Goal: Transaction & Acquisition: Purchase product/service

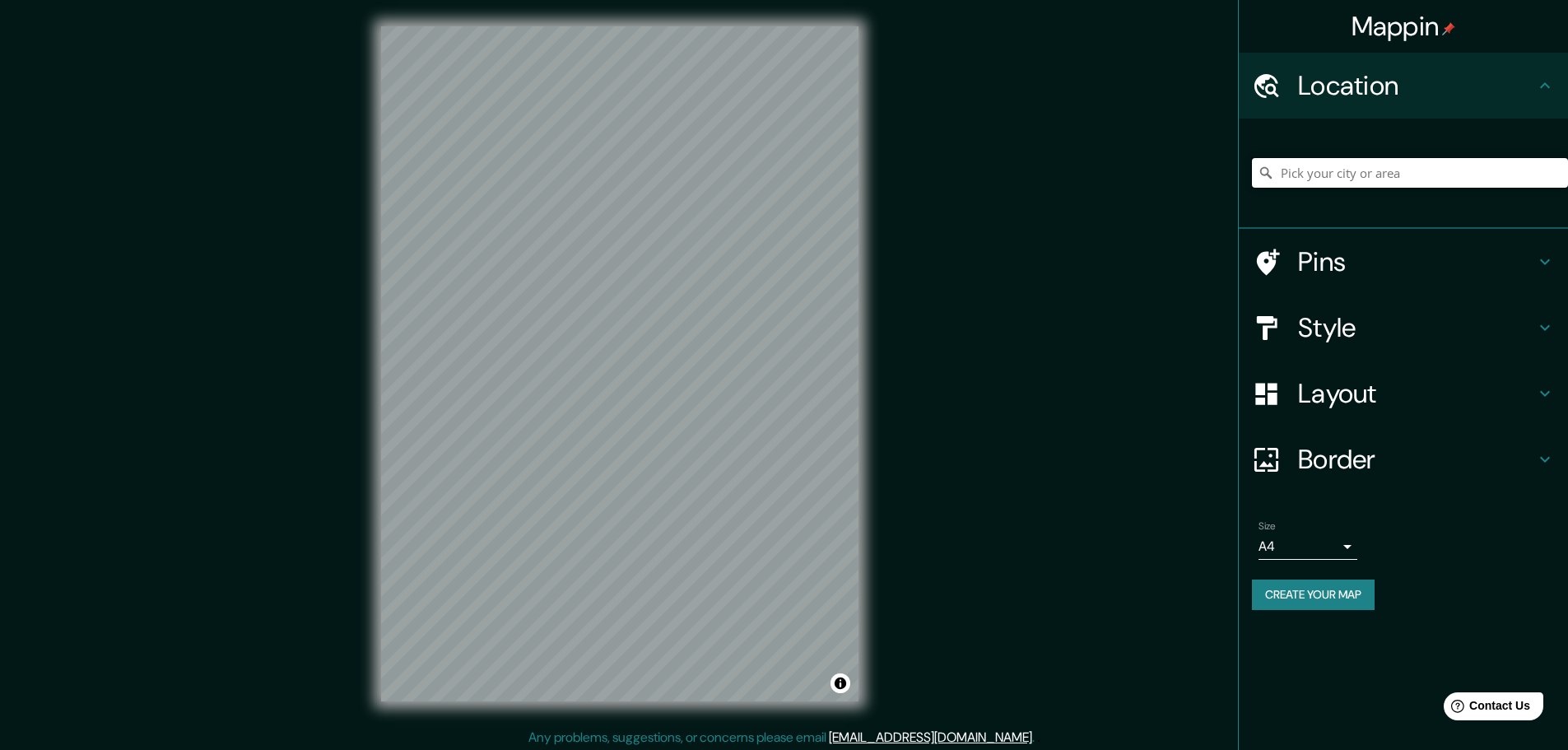
click at [1330, 176] on input "Pick your city or area" at bounding box center [1409, 173] width 316 height 30
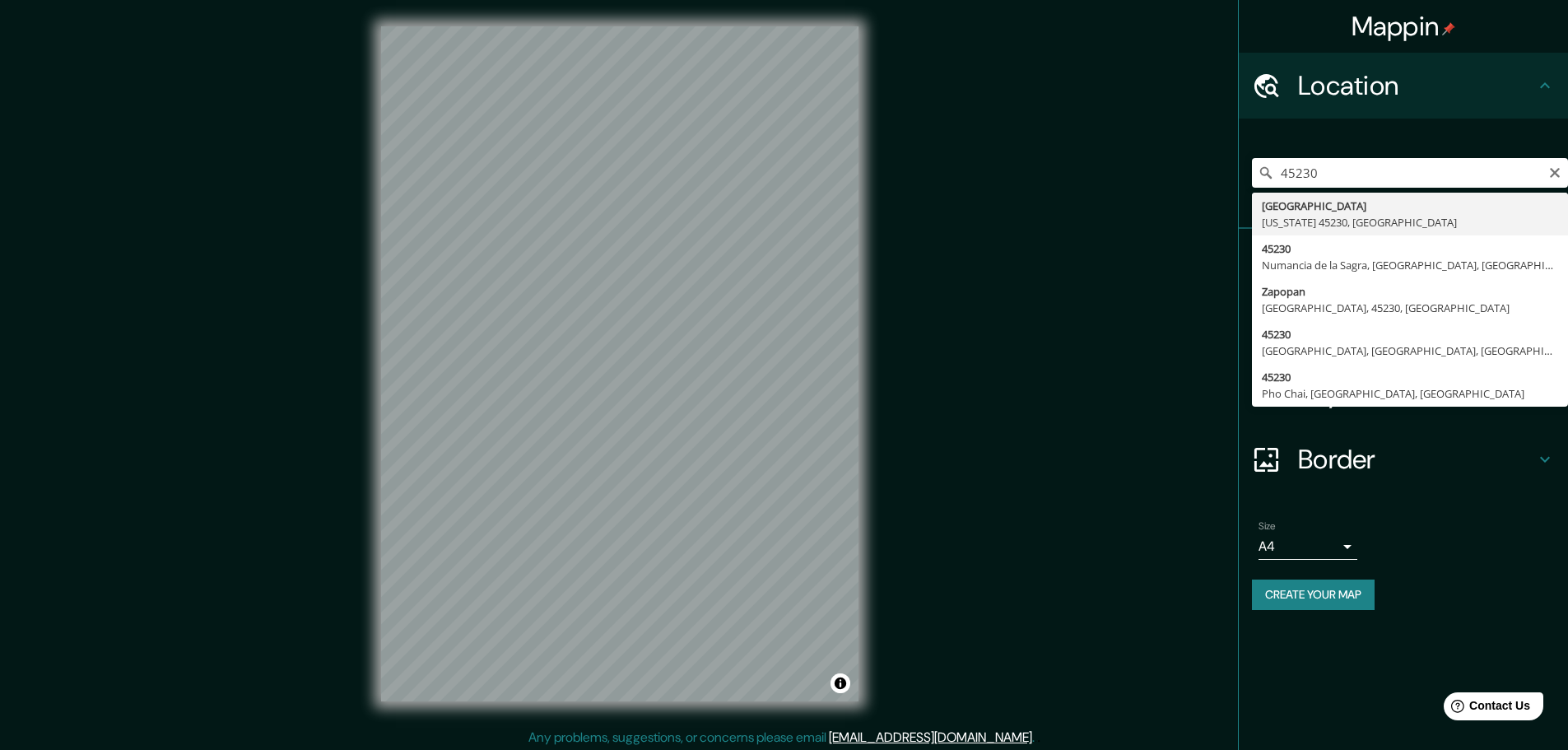
type input "[GEOGRAPHIC_DATA][US_STATE], [GEOGRAPHIC_DATA]"
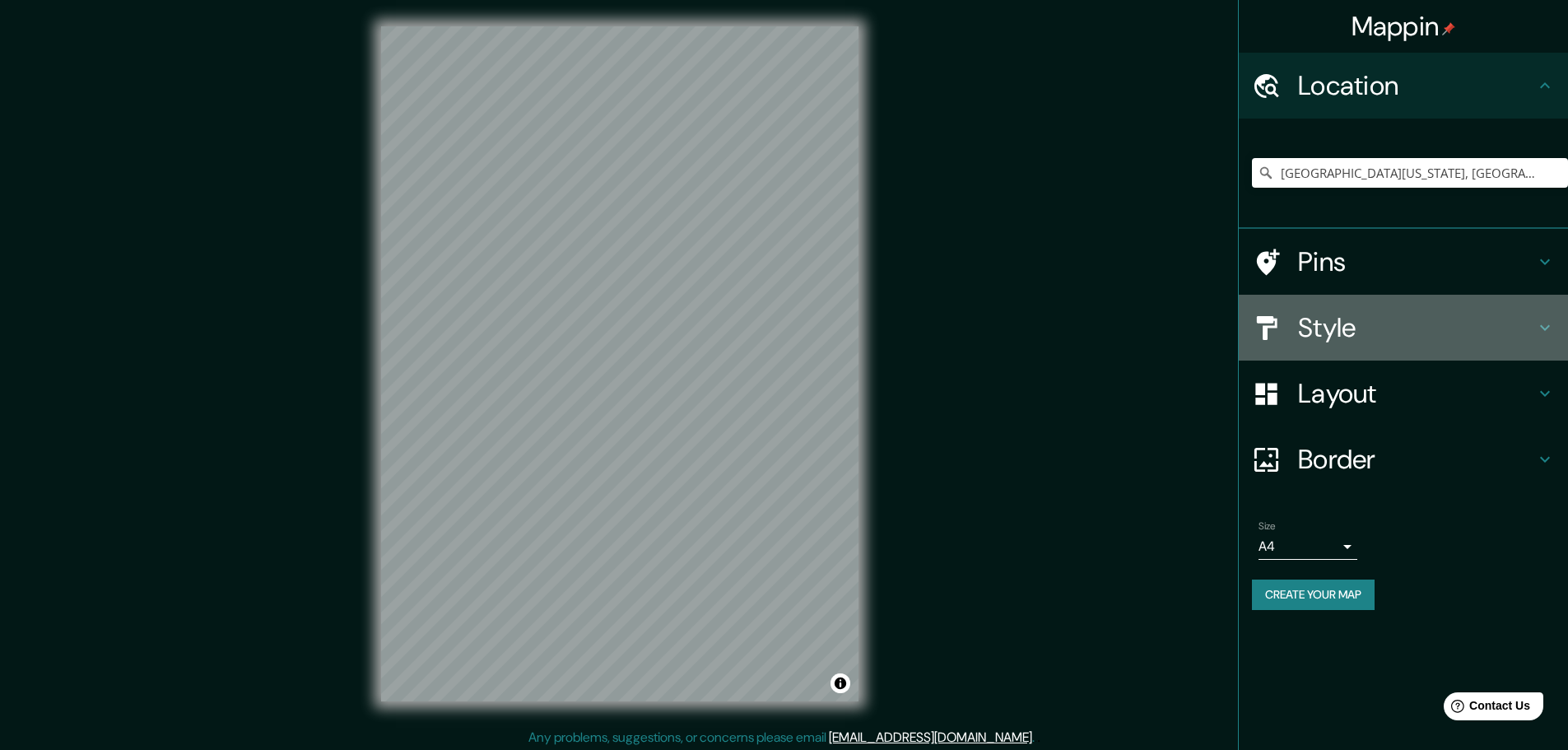
click at [1355, 324] on h4 "Style" at bounding box center [1417, 327] width 237 height 33
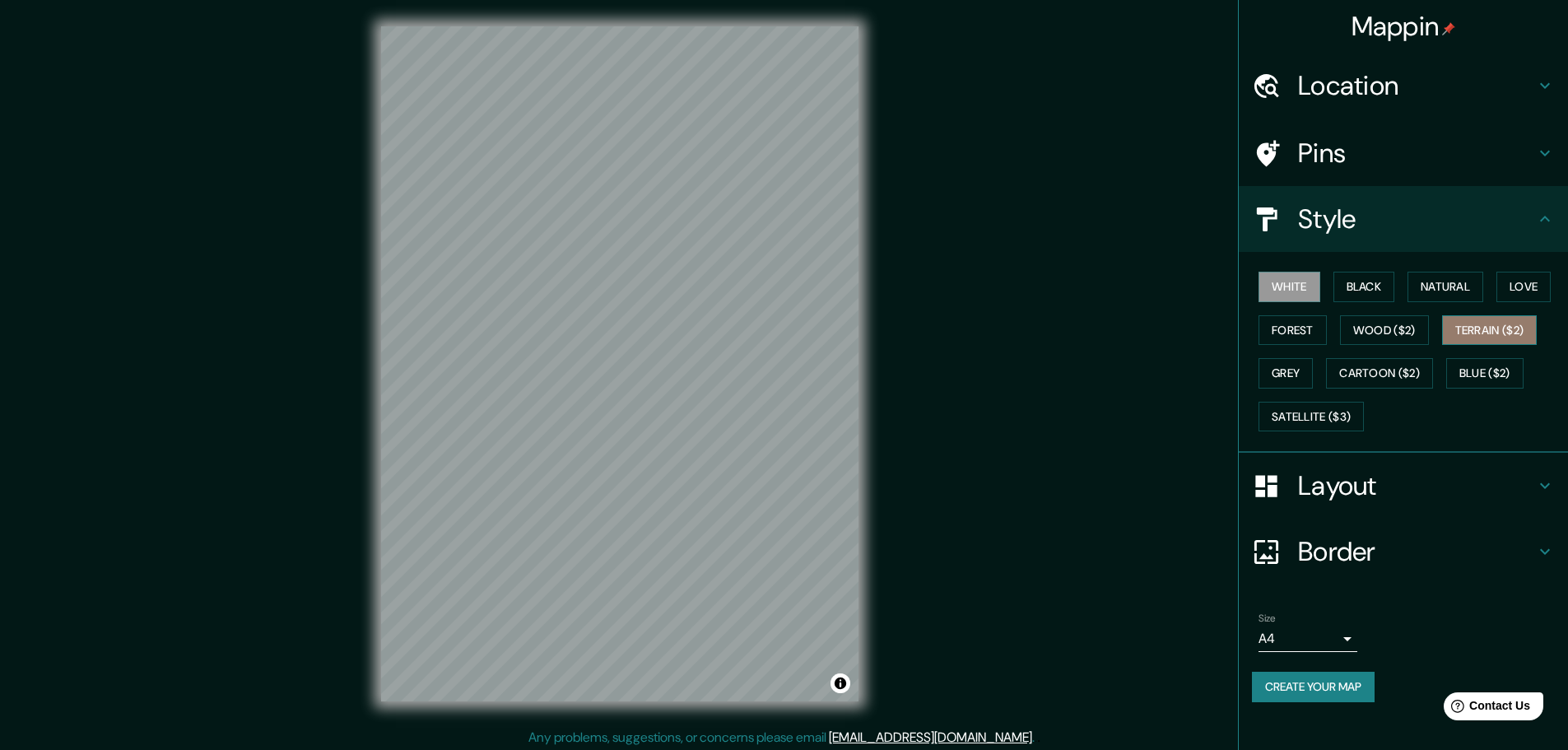
click at [1474, 329] on button "Terrain ($2)" at bounding box center [1489, 330] width 95 height 31
click at [1313, 284] on button "White" at bounding box center [1289, 287] width 61 height 31
drag, startPoint x: 699, startPoint y: 304, endPoint x: 1050, endPoint y: 284, distance: 351.6
click at [1050, 284] on div "Mappin Location [GEOGRAPHIC_DATA][US_STATE], [GEOGRAPHIC_DATA] Pins Style White…" at bounding box center [784, 377] width 1568 height 754
click at [1315, 149] on h4 "Pins" at bounding box center [1417, 152] width 237 height 33
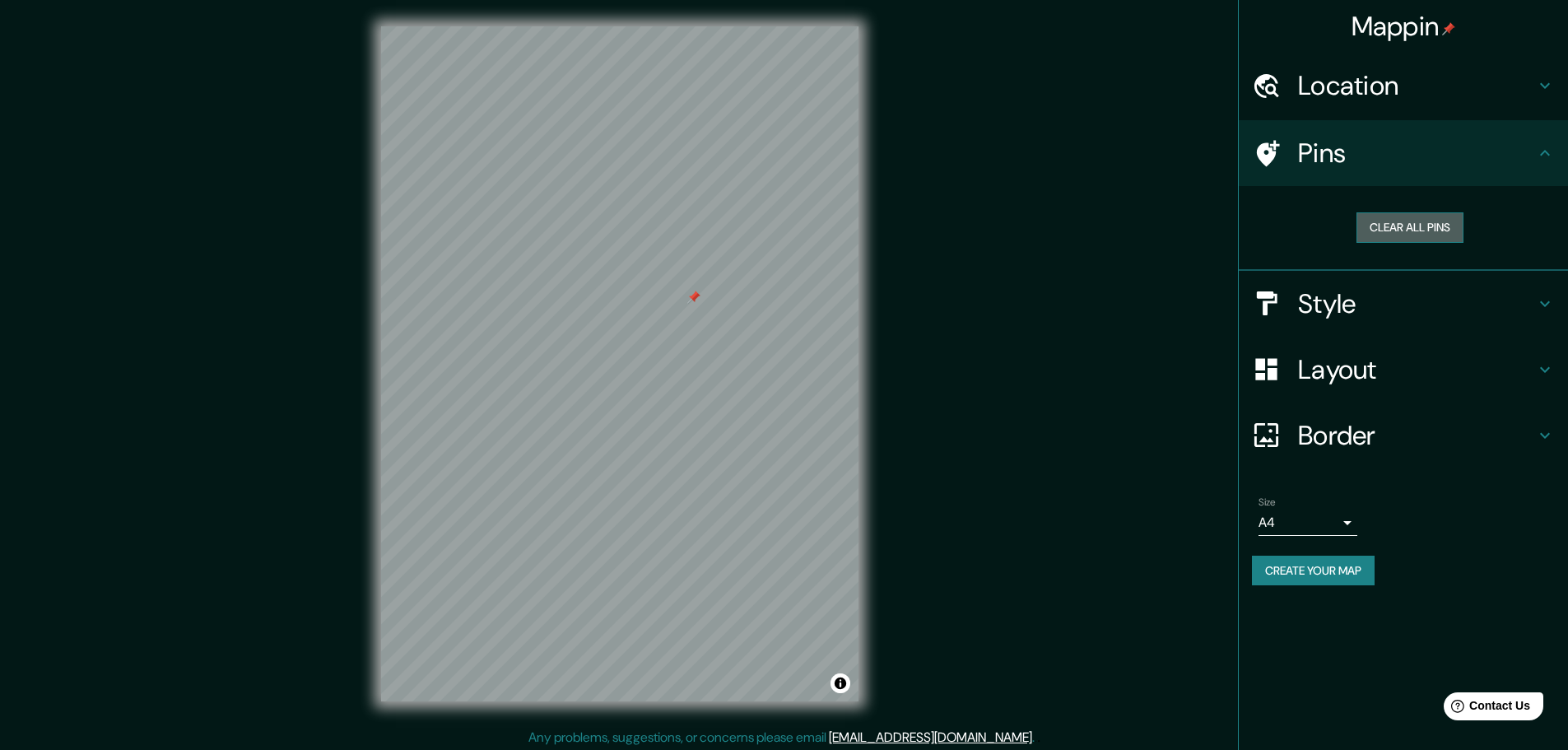
click at [1384, 231] on button "Clear all pins" at bounding box center [1410, 228] width 107 height 31
click at [1334, 363] on h4 "Layout" at bounding box center [1417, 369] width 237 height 33
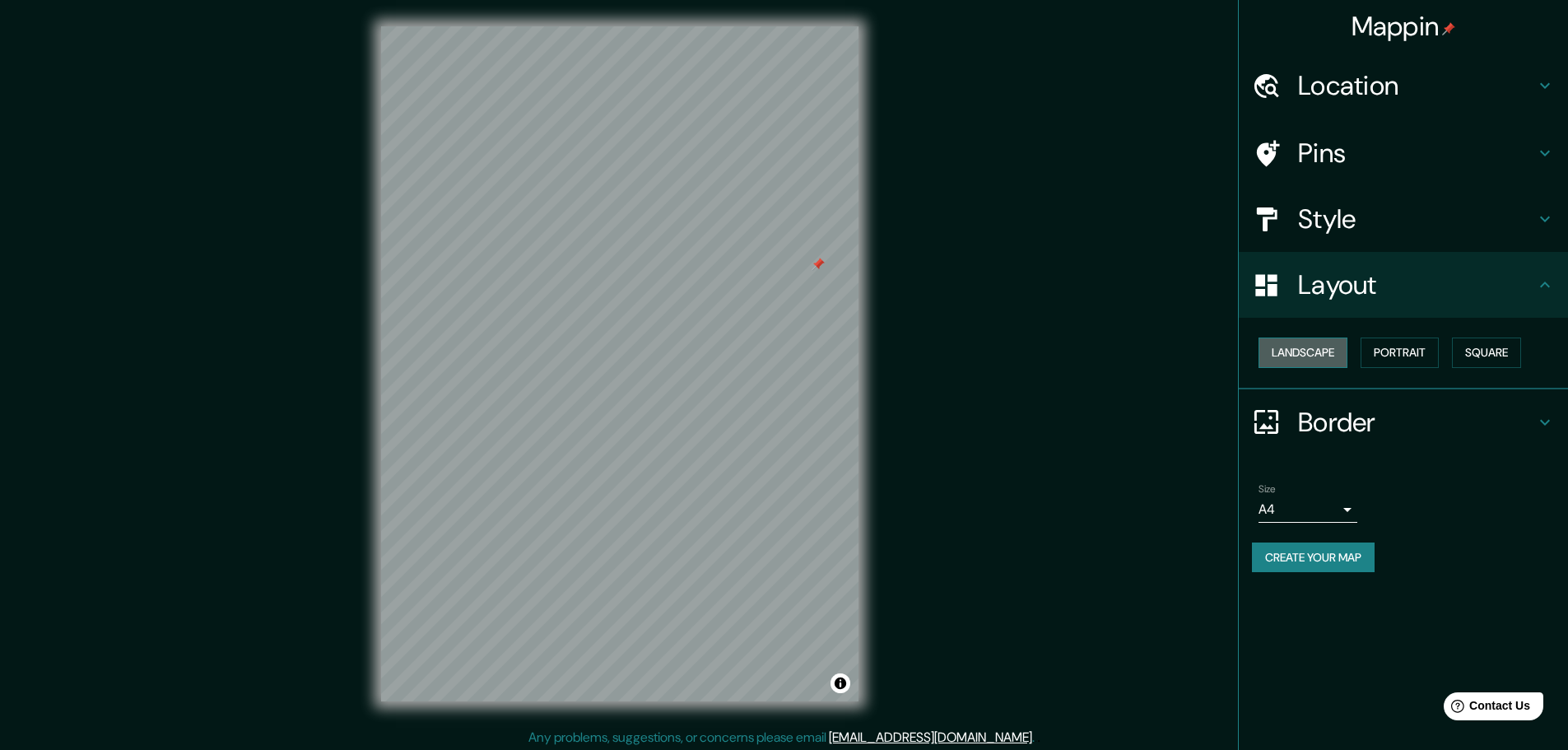
click at [1324, 353] on button "Landscape" at bounding box center [1303, 352] width 89 height 31
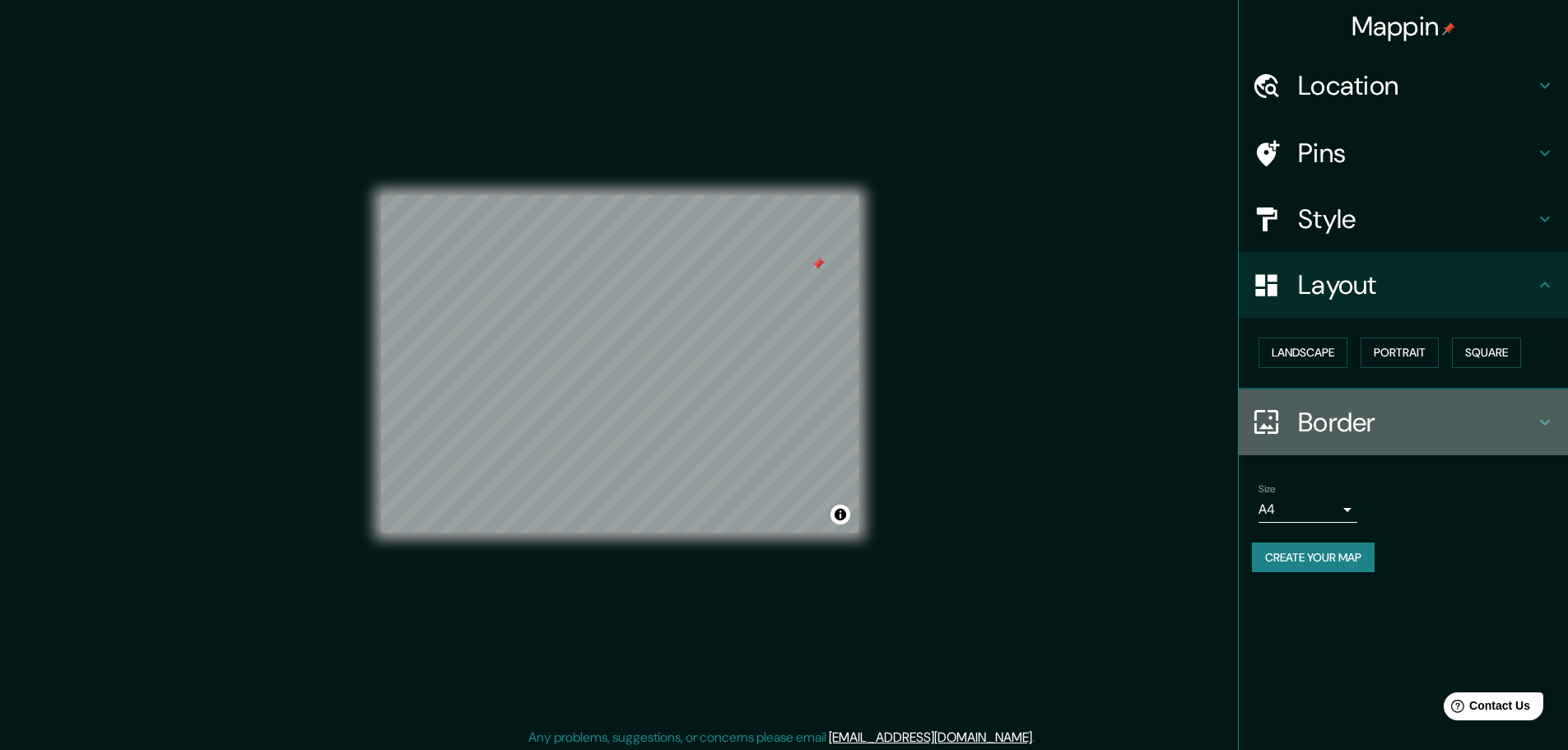
click at [1312, 422] on h4 "Border" at bounding box center [1417, 422] width 237 height 33
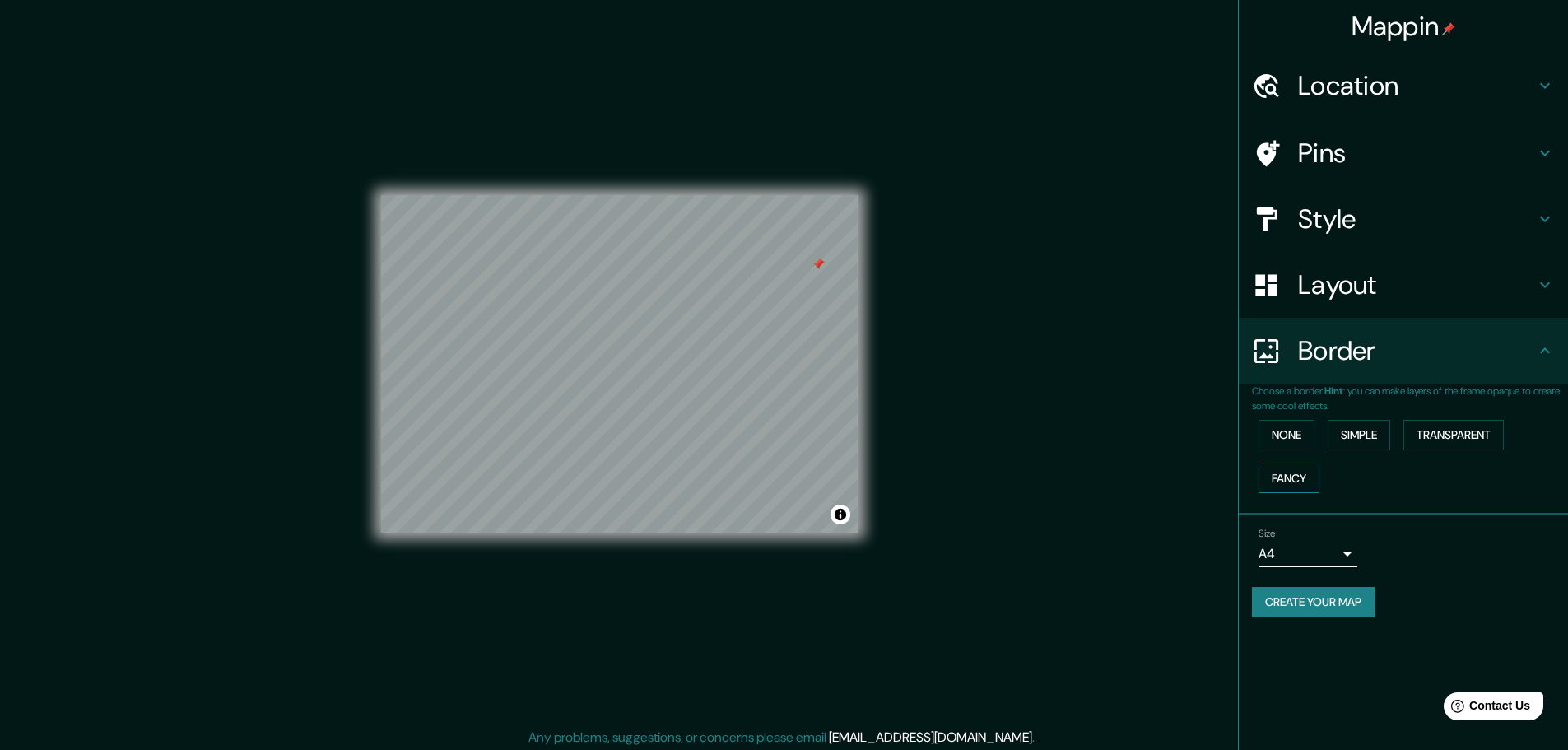
click at [1302, 477] on button "Fancy" at bounding box center [1289, 478] width 61 height 31
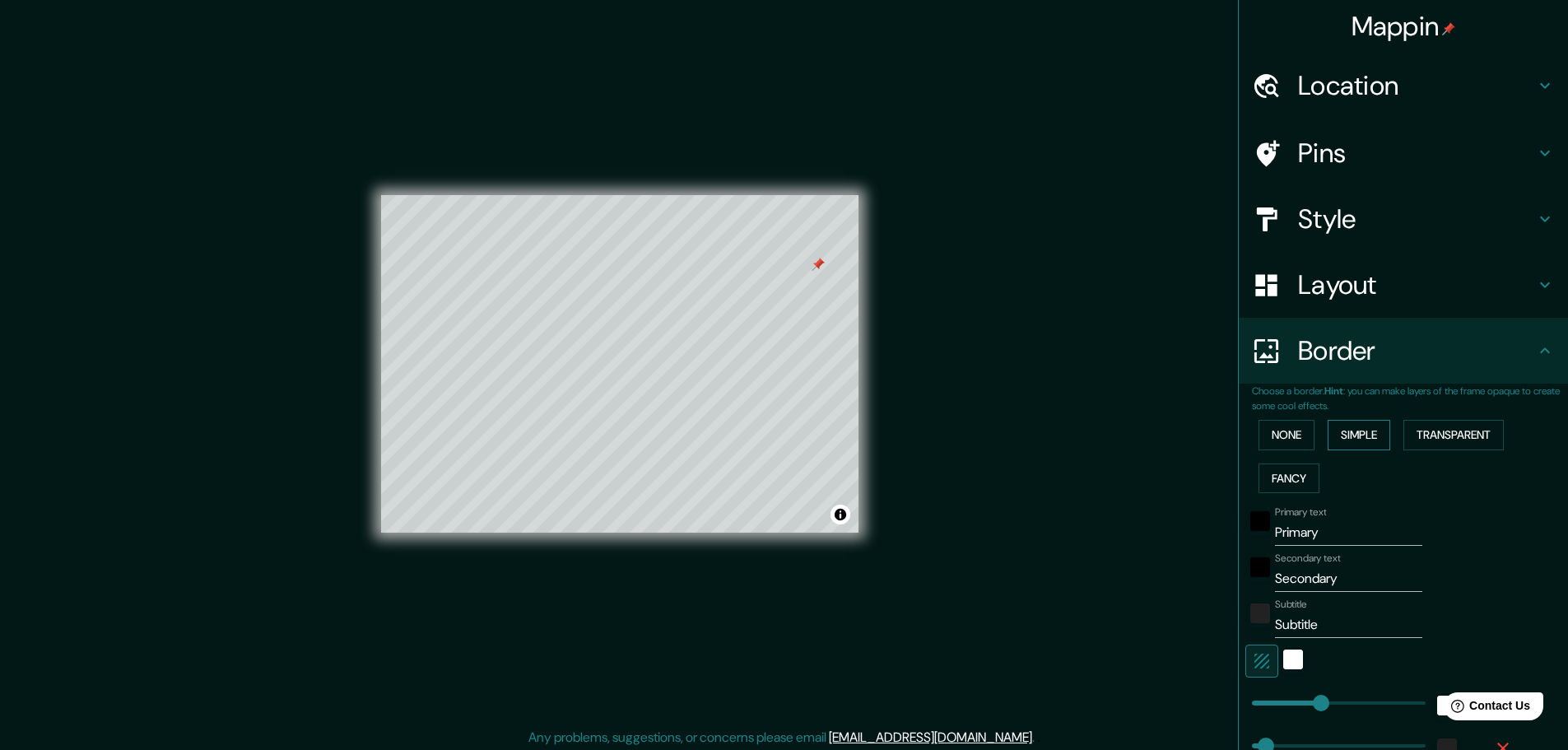
click at [1352, 431] on button "Simple" at bounding box center [1358, 434] width 62 height 31
click at [1281, 433] on button "None" at bounding box center [1286, 434] width 56 height 31
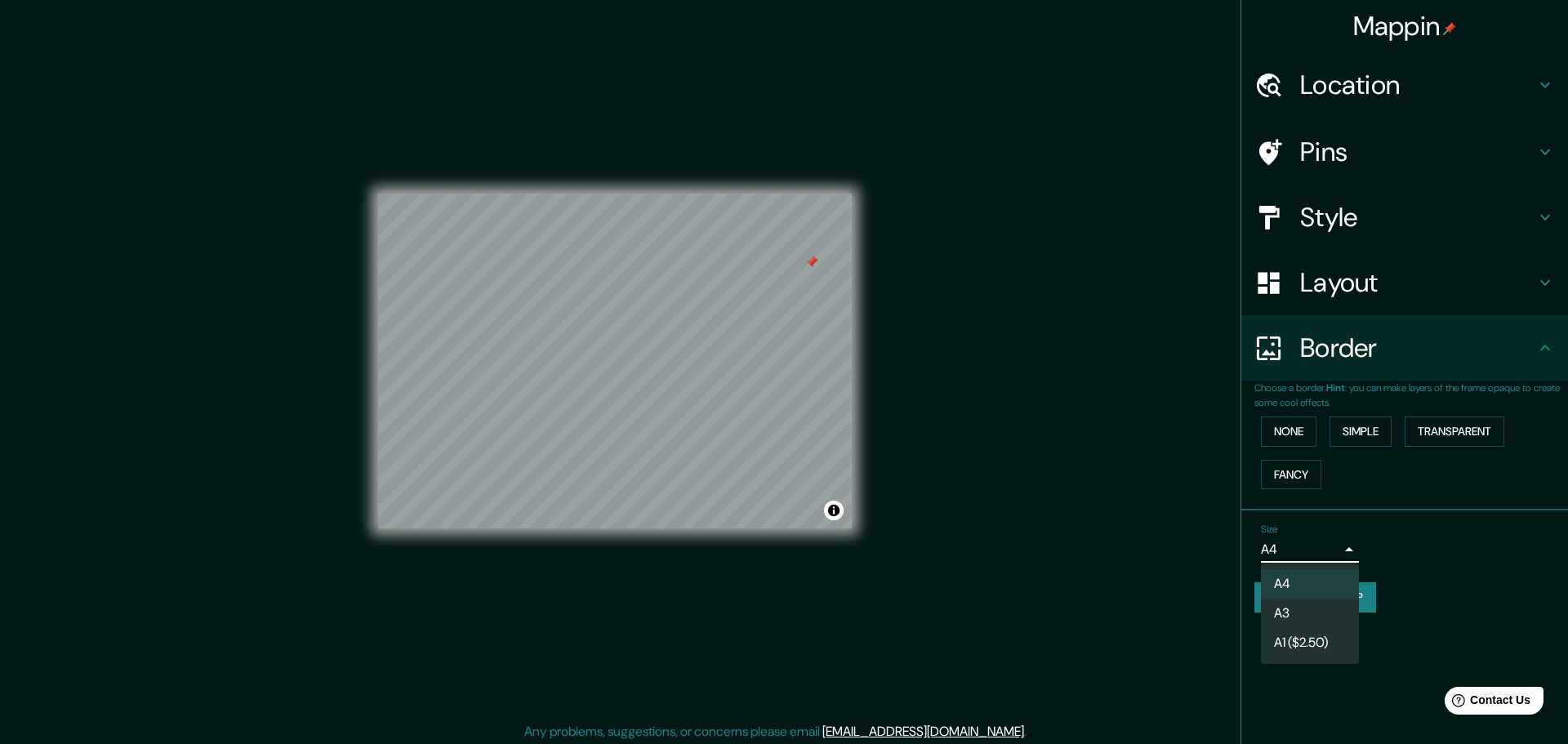
click at [1336, 549] on body "Mappin Location [GEOGRAPHIC_DATA], [US_STATE][GEOGRAPHIC_DATA], [GEOGRAPHIC_DAT…" at bounding box center [784, 372] width 1568 height 744
click at [1312, 581] on li "A4" at bounding box center [1310, 584] width 98 height 29
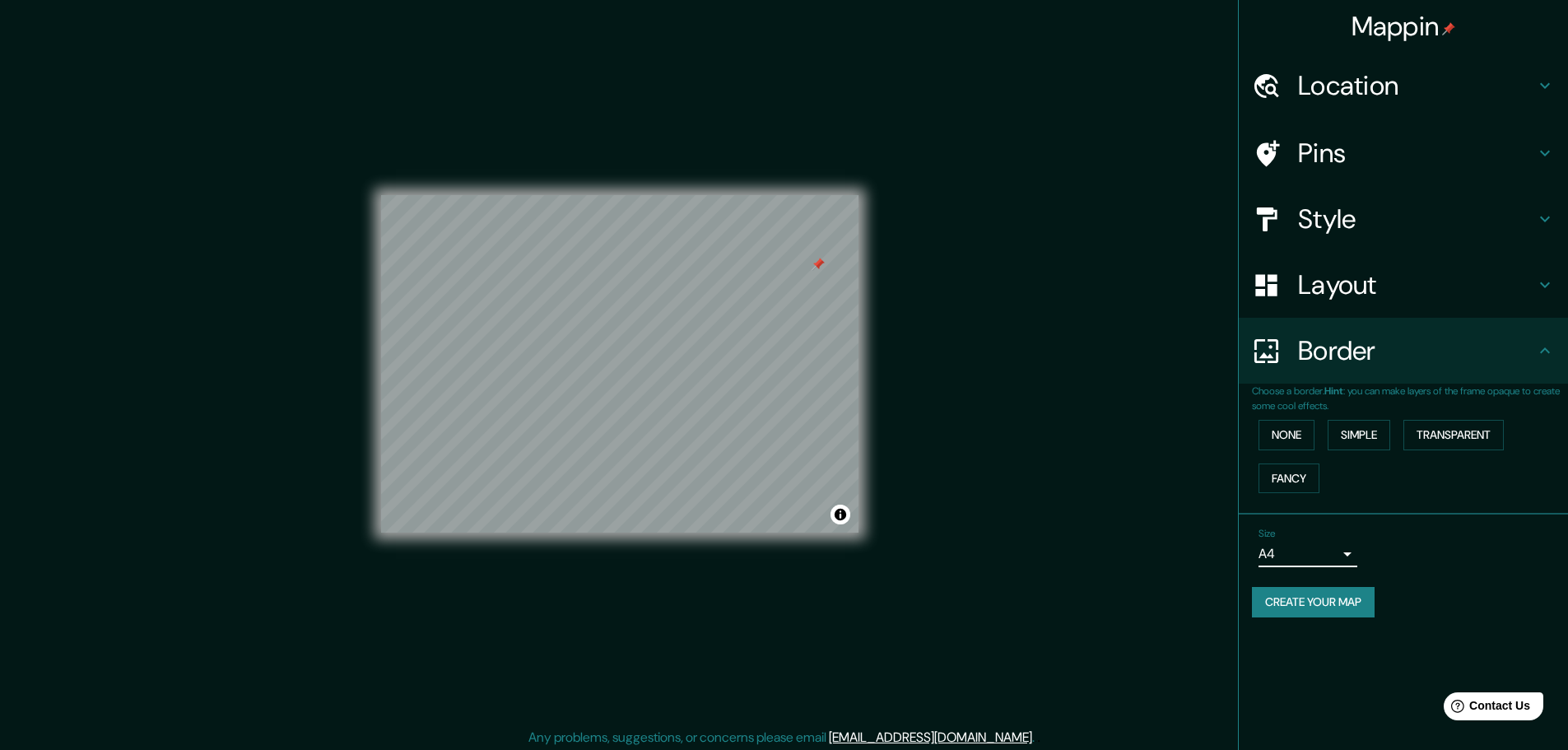
click at [1312, 217] on h4 "Style" at bounding box center [1417, 219] width 237 height 33
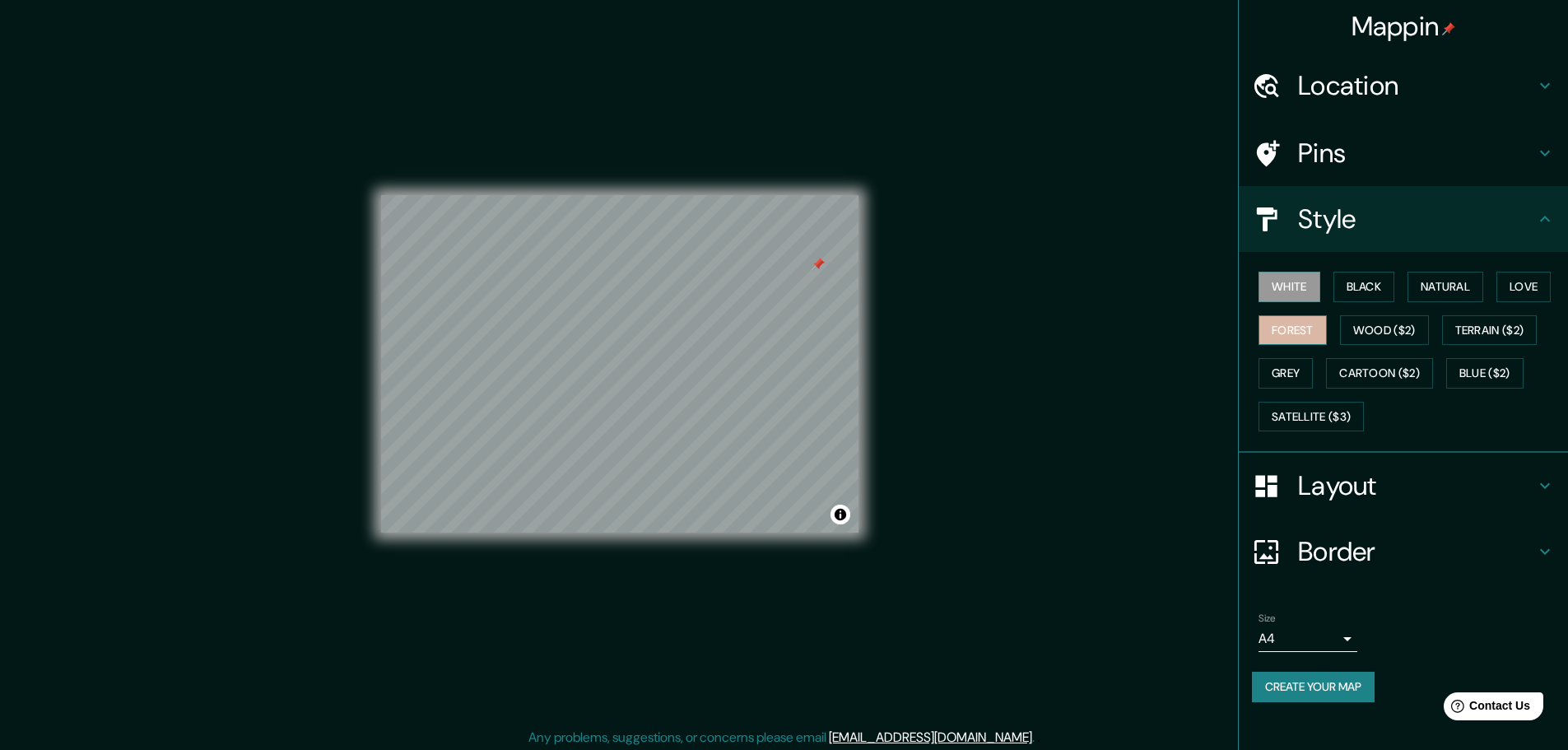
click at [1295, 328] on button "Forest" at bounding box center [1292, 330] width 68 height 31
click at [1288, 370] on button "Grey" at bounding box center [1285, 373] width 54 height 31
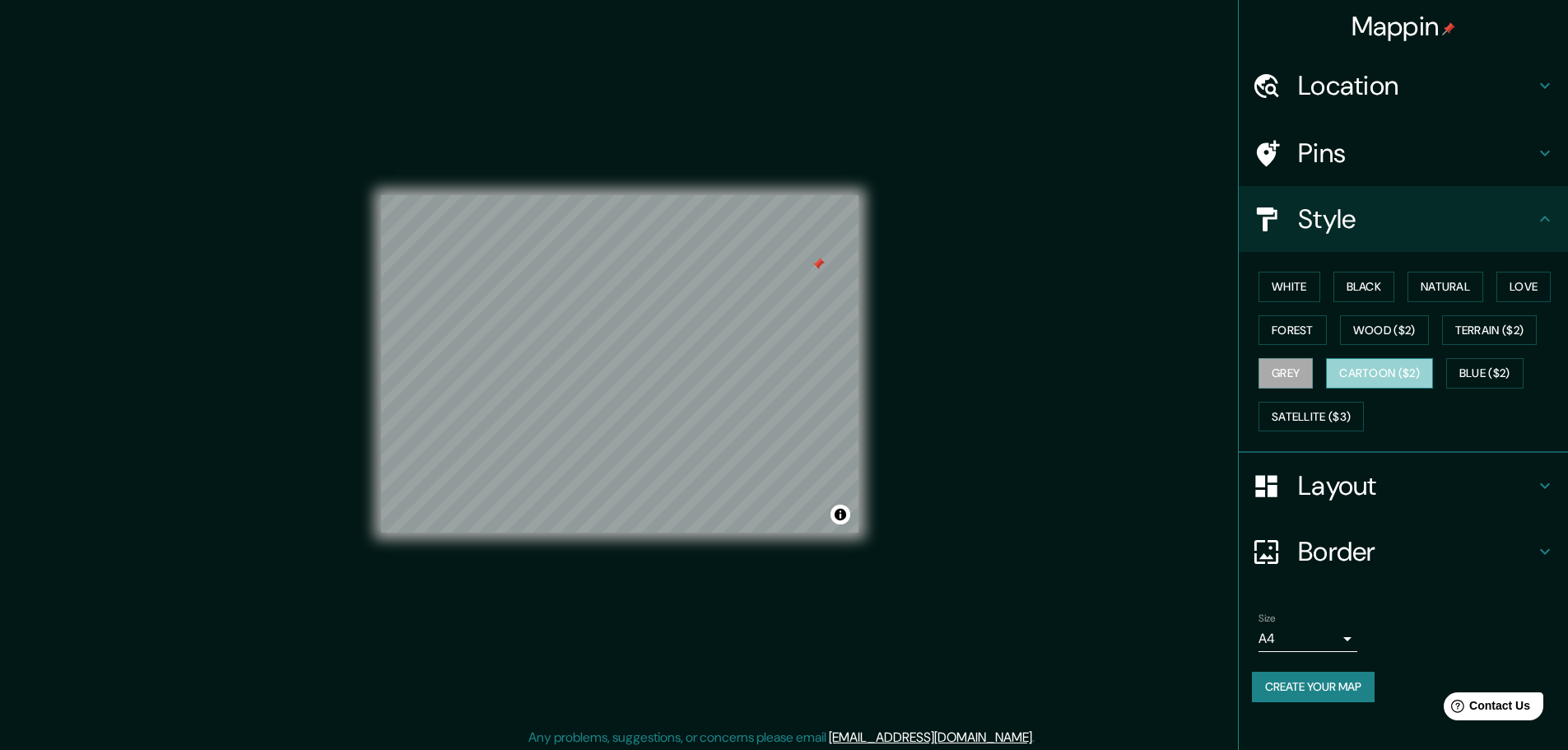
click at [1372, 377] on button "Cartoon ($2)" at bounding box center [1379, 373] width 107 height 31
click at [1360, 324] on button "Wood ($2)" at bounding box center [1384, 330] width 89 height 31
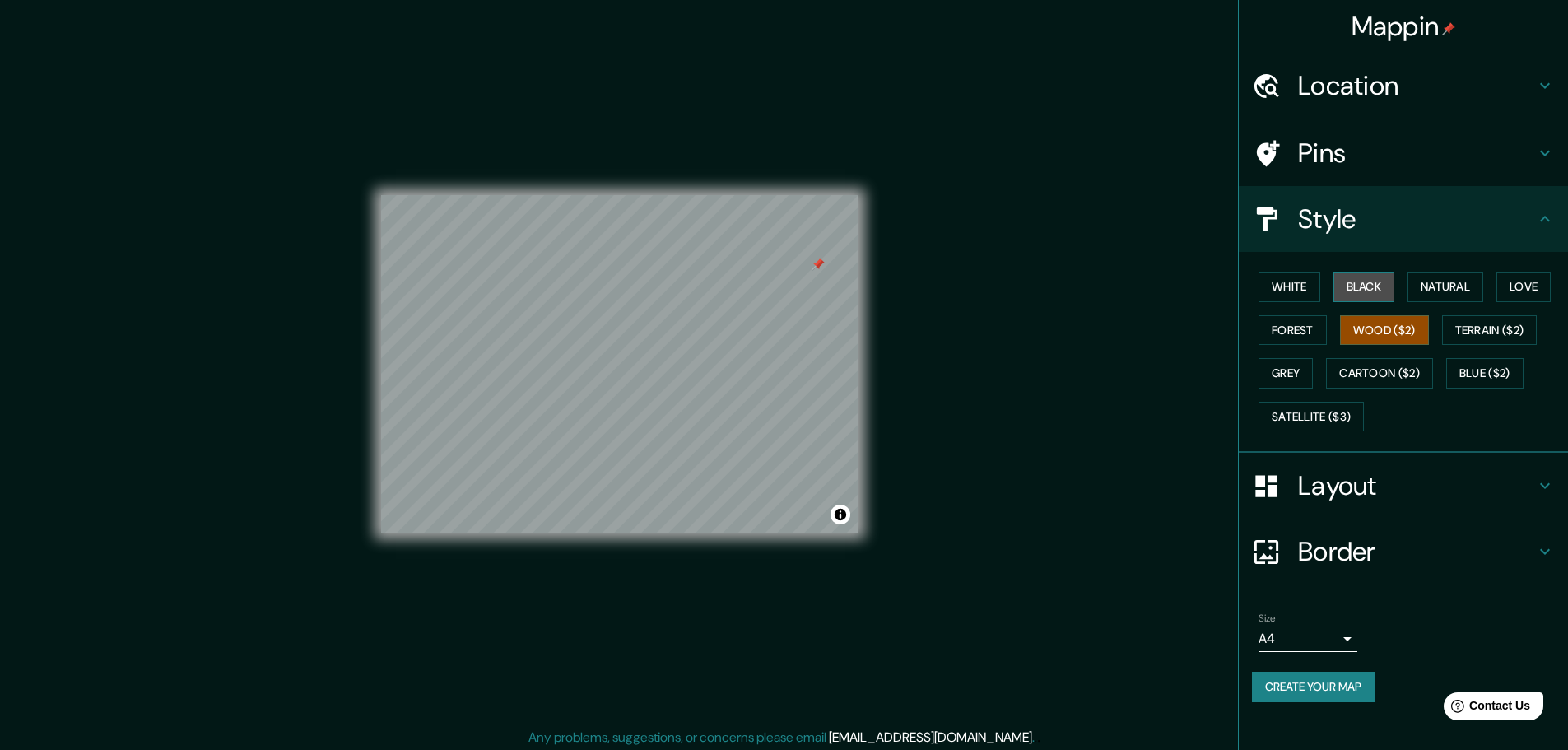
click at [1363, 280] on button "Black" at bounding box center [1364, 287] width 61 height 31
click at [1453, 288] on button "Natural" at bounding box center [1445, 287] width 76 height 31
click at [1539, 282] on button "Love" at bounding box center [1522, 287] width 54 height 31
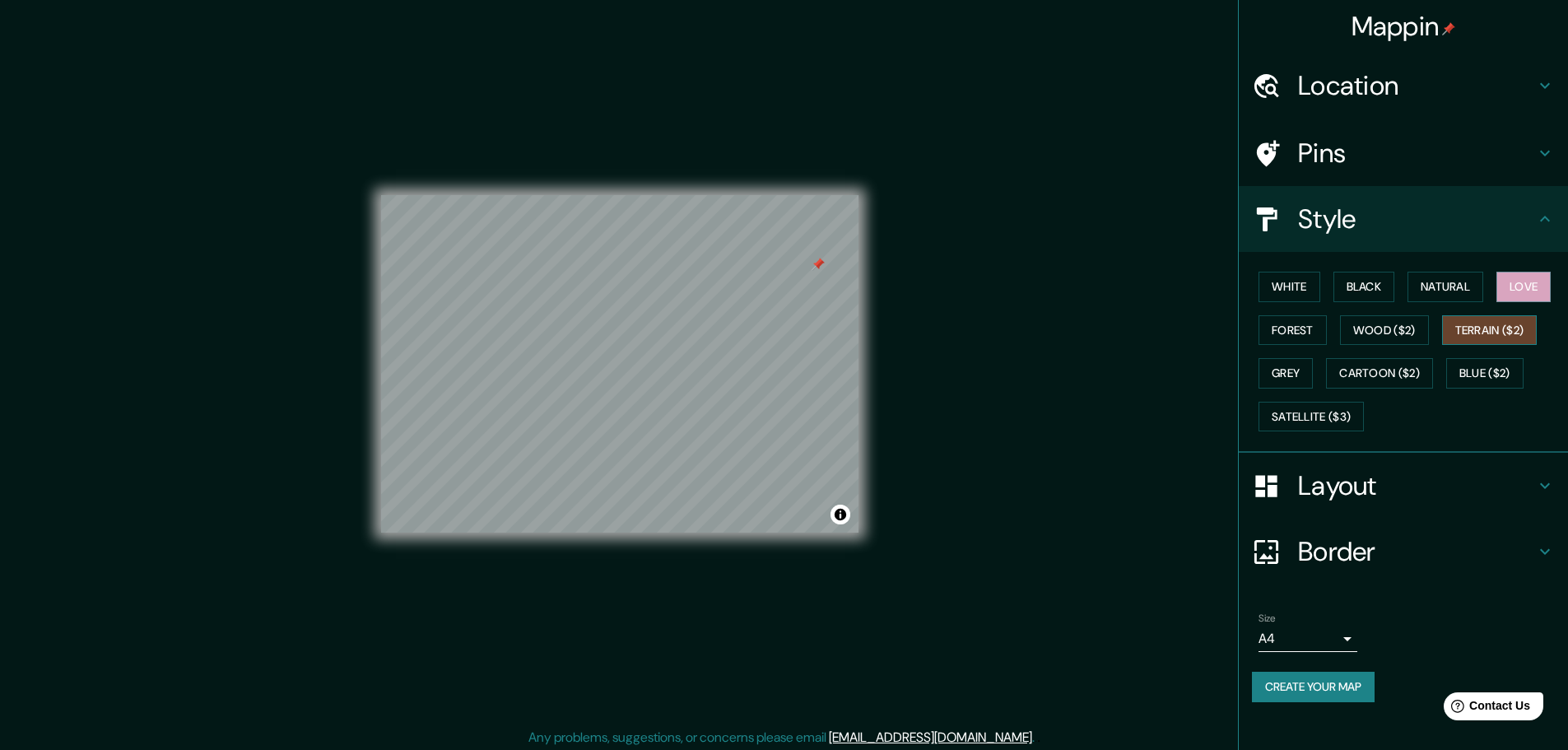
click at [1510, 324] on button "Terrain ($2)" at bounding box center [1489, 330] width 95 height 31
click at [1486, 368] on button "Blue ($2)" at bounding box center [1485, 373] width 77 height 31
click at [1359, 86] on h4 "Location" at bounding box center [1417, 85] width 237 height 33
